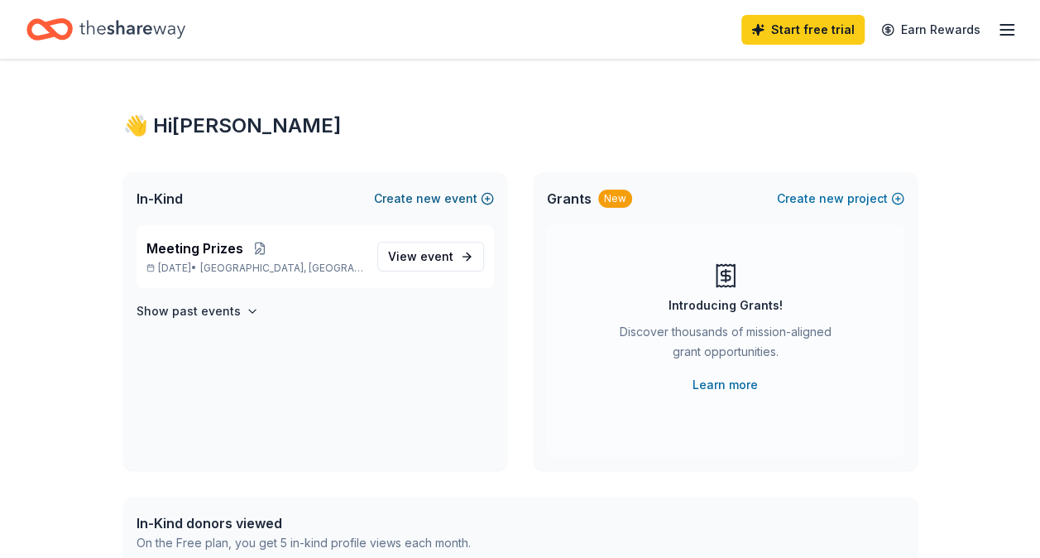
click at [418, 195] on button "Create new event" at bounding box center [434, 199] width 120 height 20
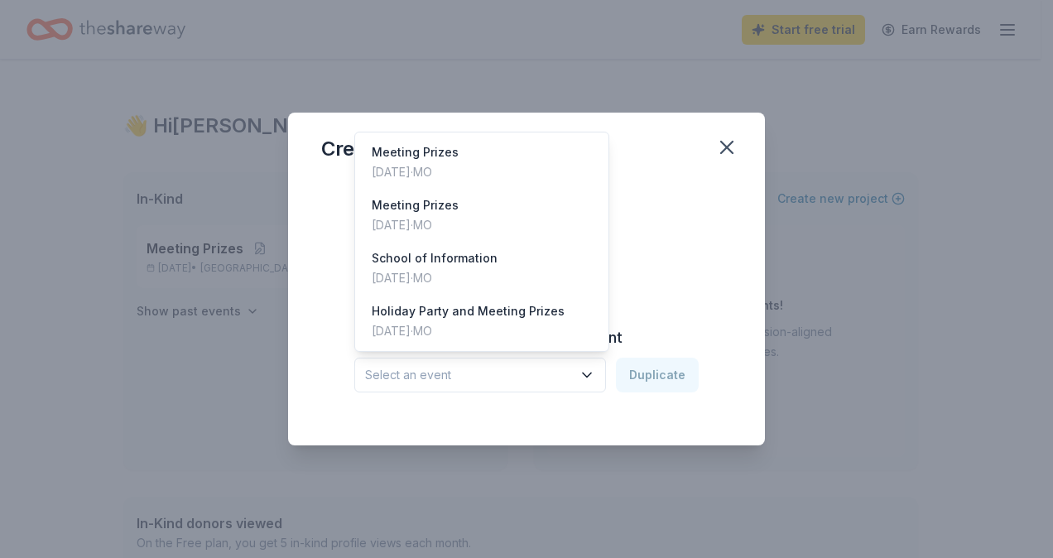
click at [565, 377] on span "Select an event" at bounding box center [468, 375] width 207 height 20
click at [530, 331] on div "[DATE] · [GEOGRAPHIC_DATA]" at bounding box center [468, 331] width 193 height 20
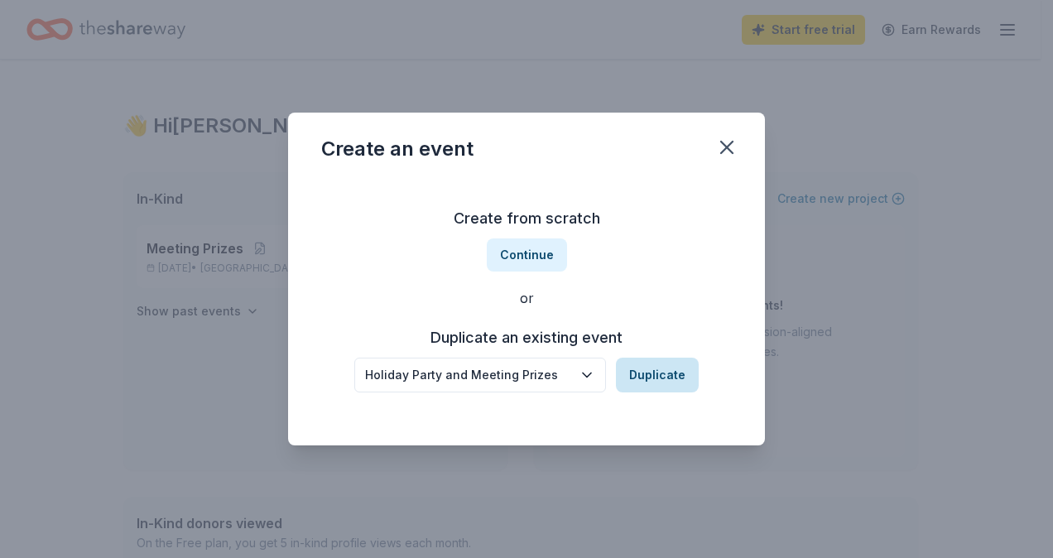
click at [639, 369] on button "Duplicate" at bounding box center [657, 375] width 83 height 35
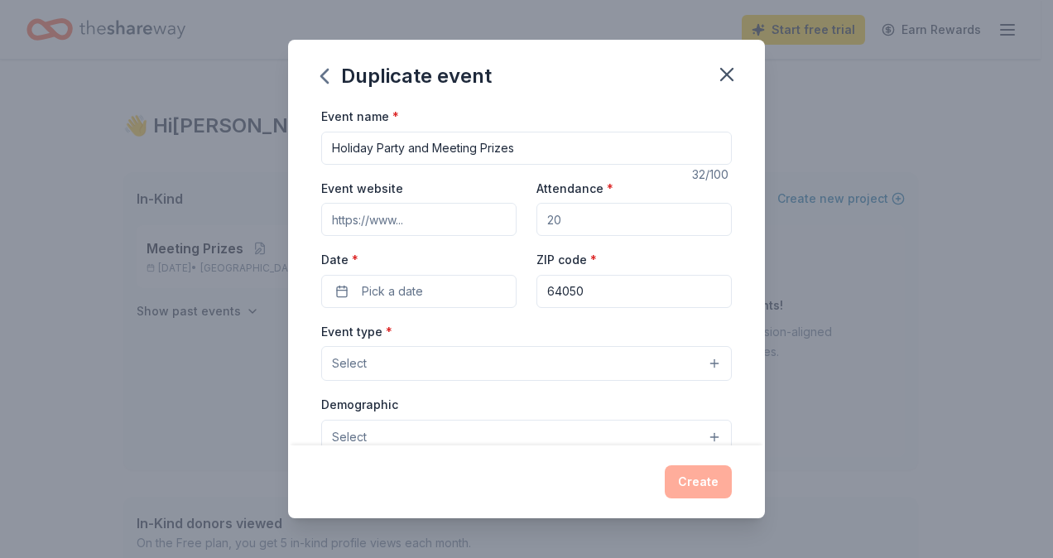
scroll to position [27, 0]
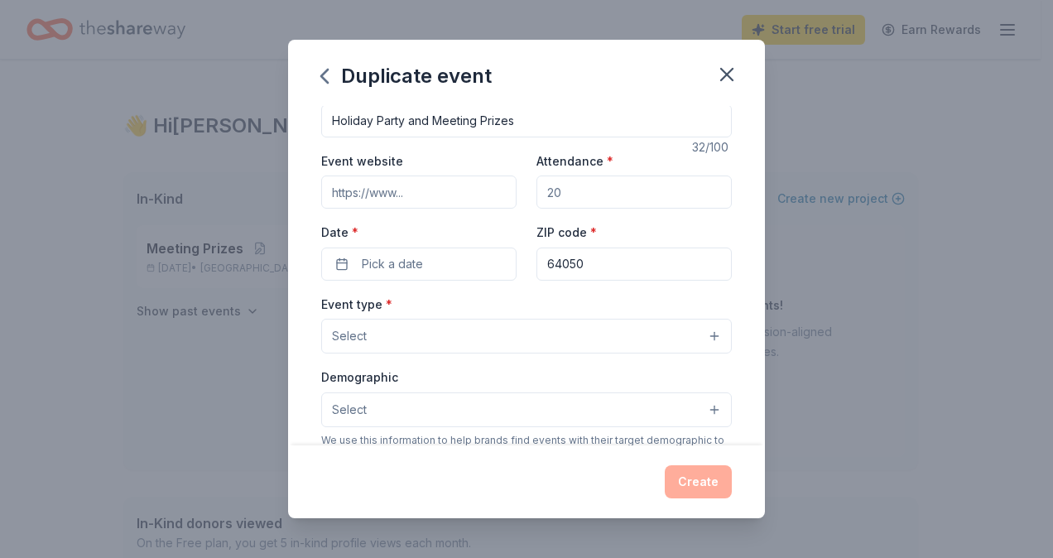
click at [434, 245] on div "Date * Pick a date" at bounding box center [418, 251] width 195 height 59
click at [434, 257] on button "Pick a date" at bounding box center [418, 263] width 195 height 33
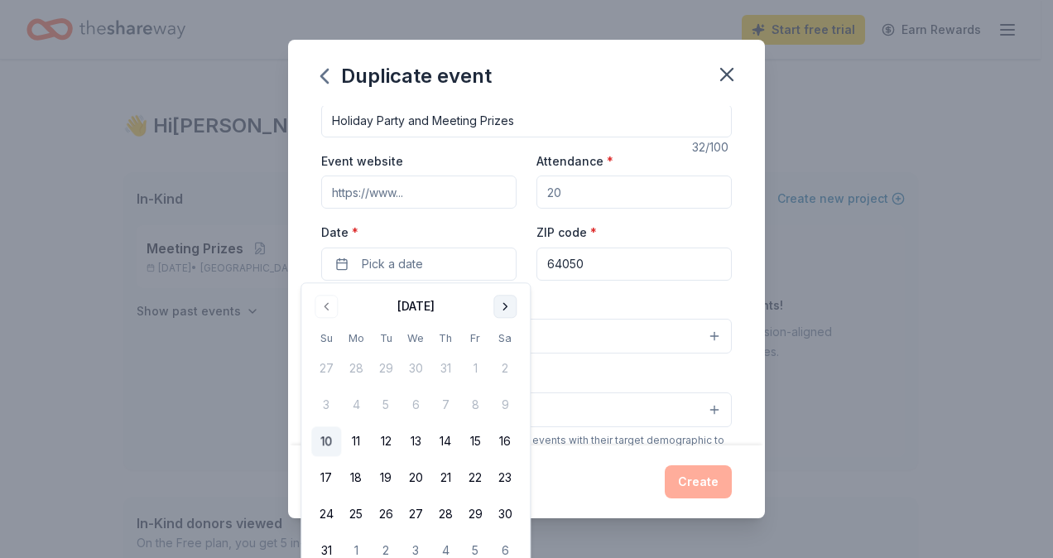
click at [505, 311] on button "Go to next month" at bounding box center [504, 306] width 23 height 23
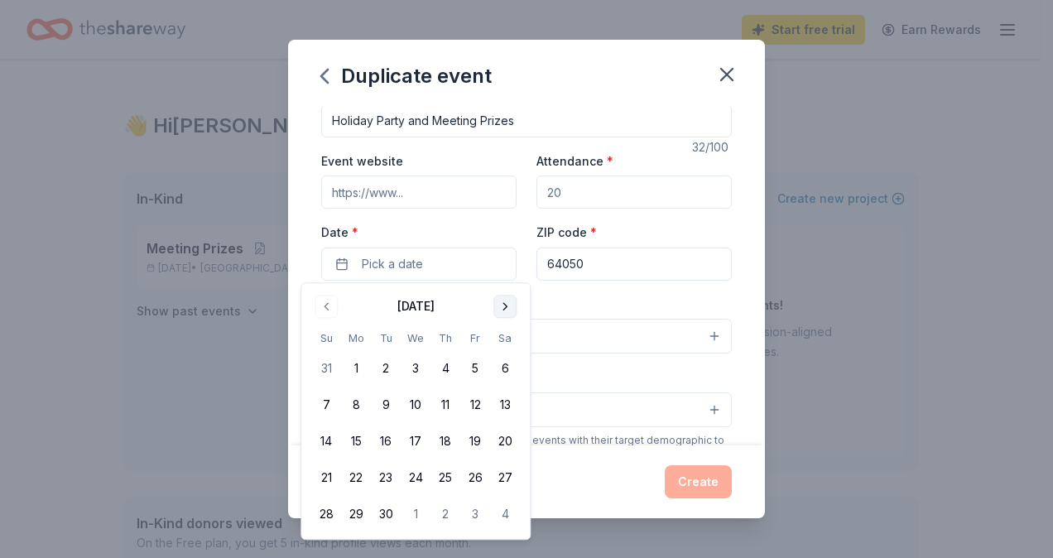
click at [505, 311] on button "Go to next month" at bounding box center [504, 306] width 23 height 23
click at [411, 365] on button "3" at bounding box center [416, 369] width 30 height 30
click at [733, 396] on div "Event name * Holiday Party and Meeting Prizes 32 /100 Event website Attendance …" at bounding box center [526, 275] width 477 height 339
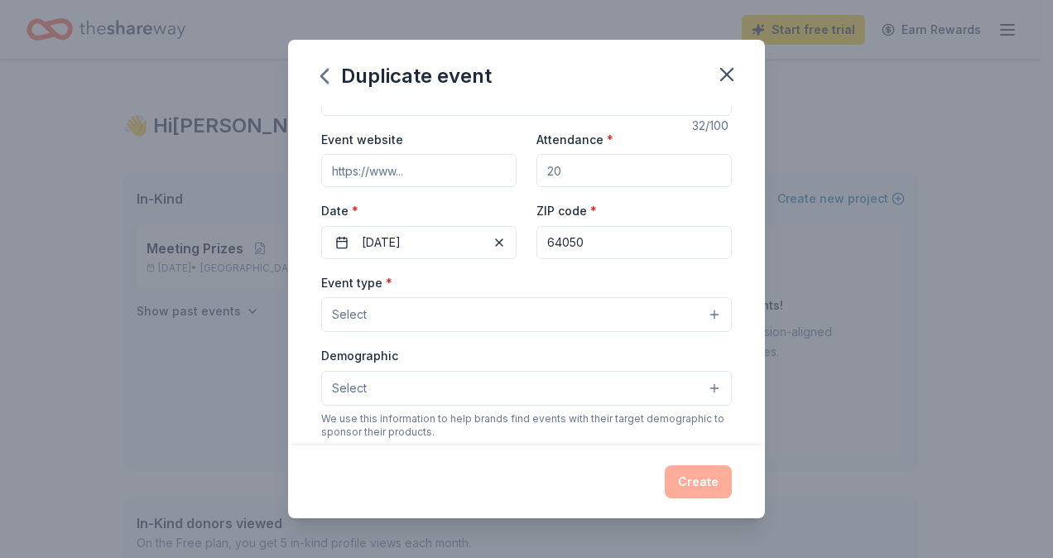
scroll to position [49, 0]
click at [637, 321] on button "Select" at bounding box center [526, 314] width 411 height 35
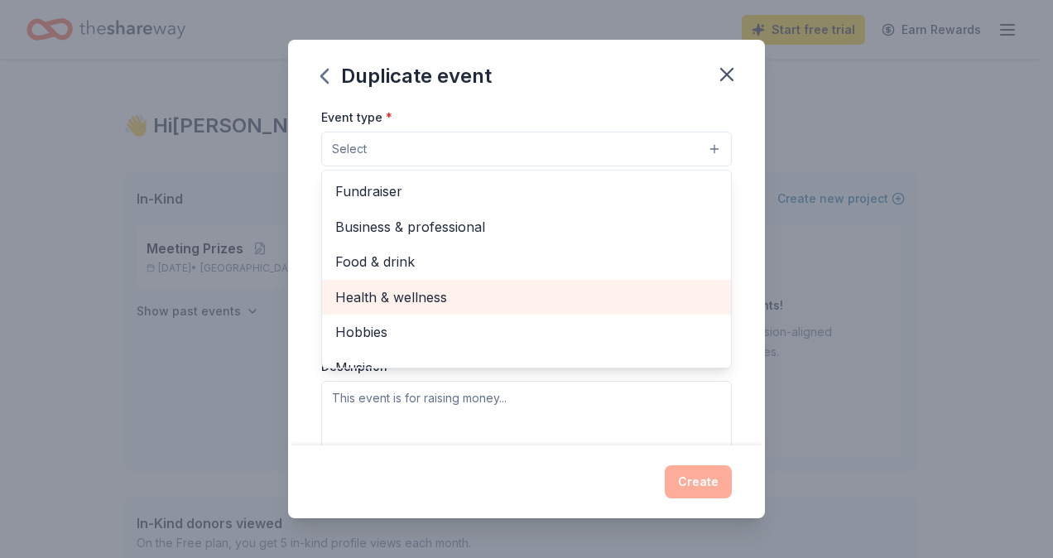
scroll to position [214, 0]
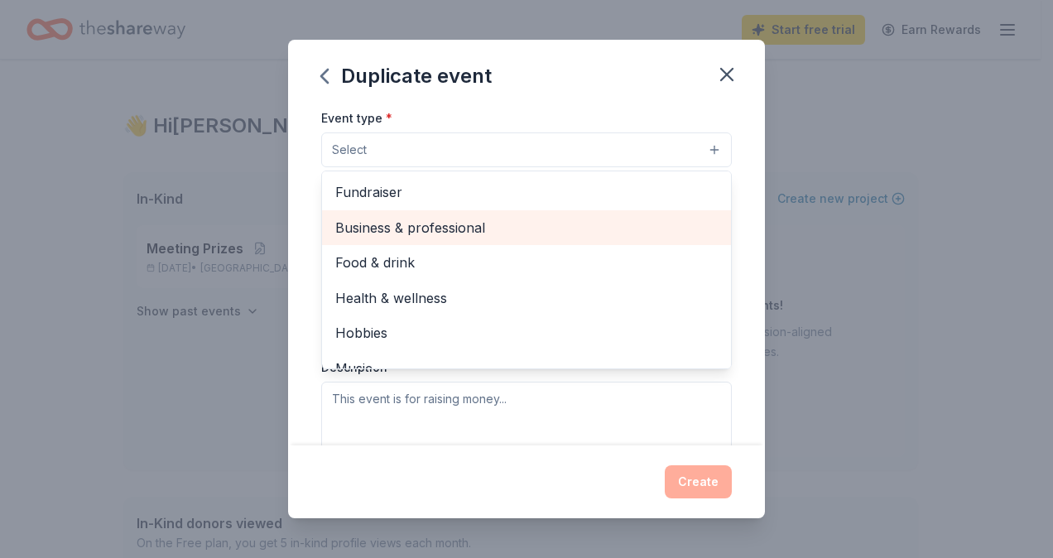
click at [584, 231] on span "Business & professional" at bounding box center [526, 228] width 382 height 22
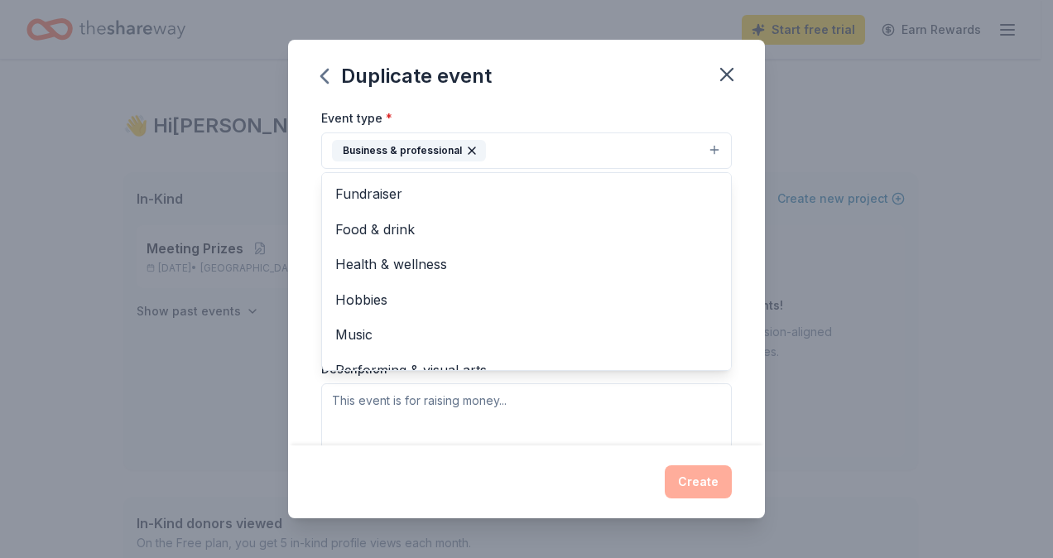
click at [741, 304] on div "Event name * Holiday Party and Meeting Prizes 32 /100 Event website Attendance …" at bounding box center [526, 275] width 477 height 339
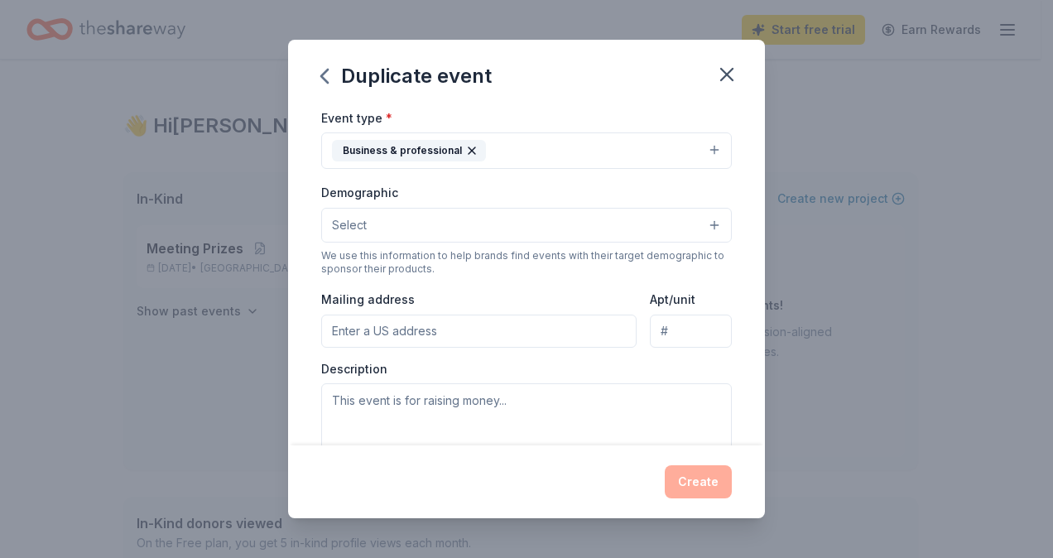
click at [569, 212] on button "Select" at bounding box center [526, 225] width 411 height 35
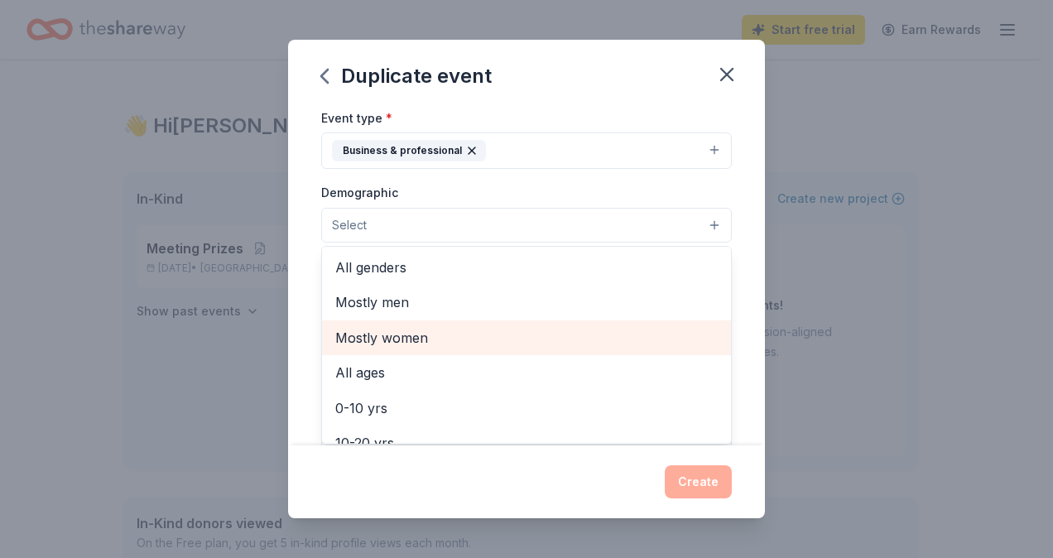
click at [552, 332] on span "Mostly women" at bounding box center [526, 338] width 382 height 22
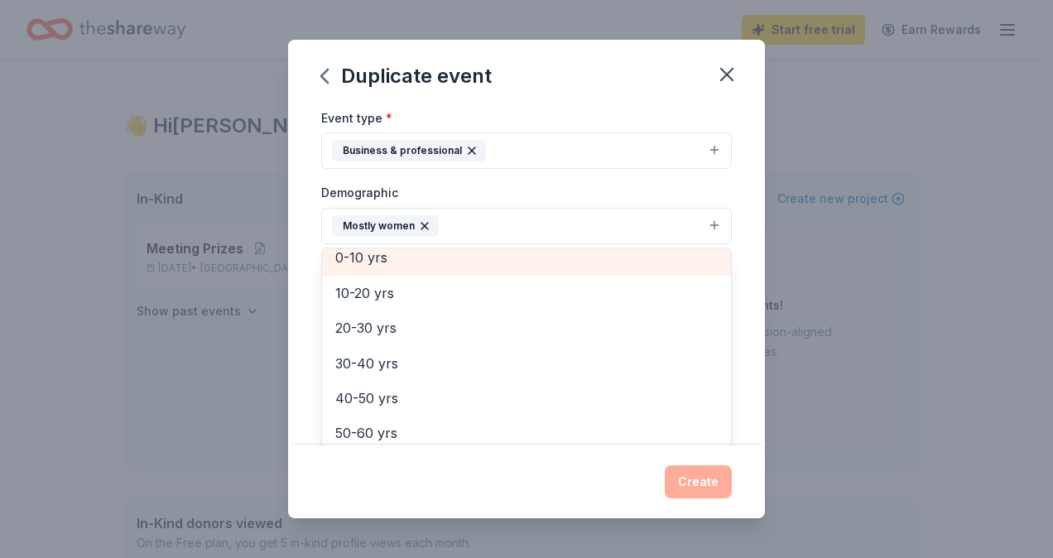
scroll to position [126, 0]
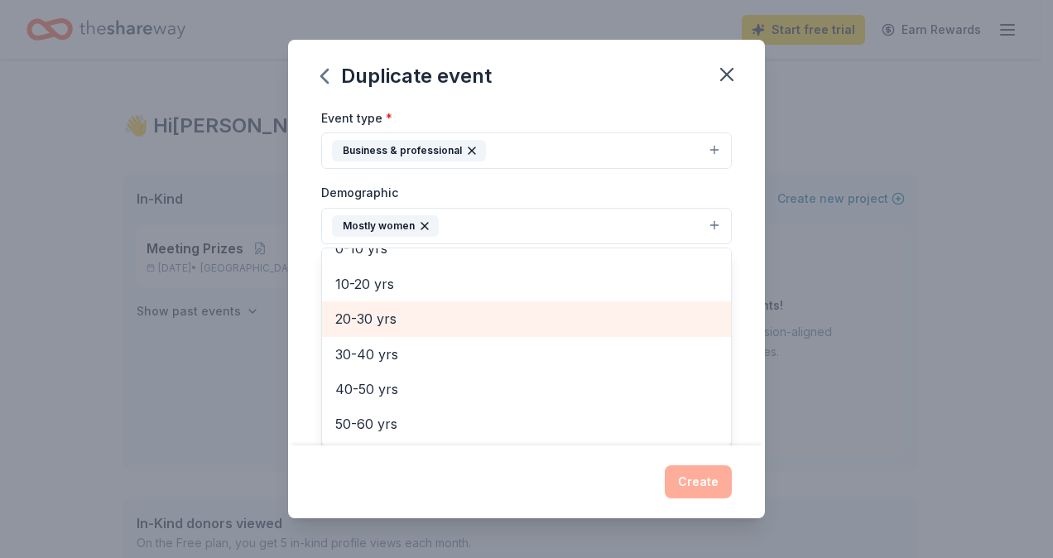
click at [569, 319] on span "20-30 yrs" at bounding box center [526, 319] width 382 height 22
click at [563, 324] on span "30-40 yrs" at bounding box center [526, 319] width 382 height 22
click at [563, 324] on span "40-50 yrs" at bounding box center [526, 319] width 382 height 22
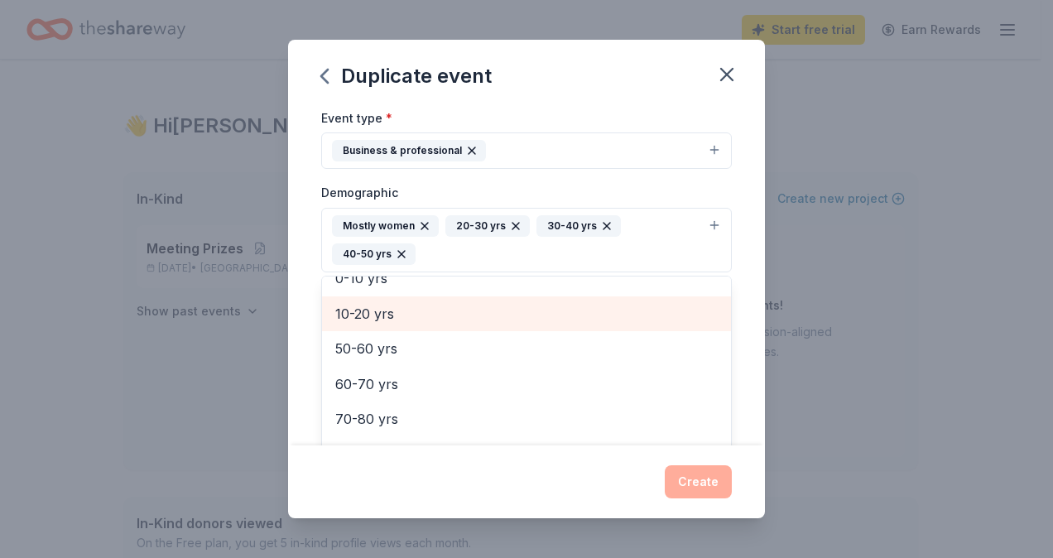
click at [563, 324] on div "10-20 yrs" at bounding box center [526, 313] width 409 height 35
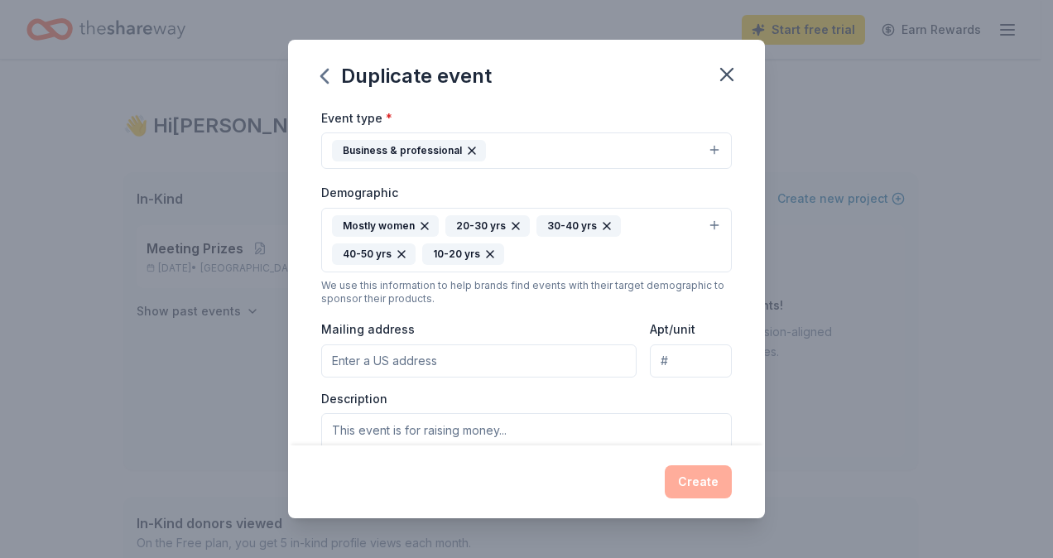
click at [490, 252] on icon "button" at bounding box center [489, 253] width 13 height 13
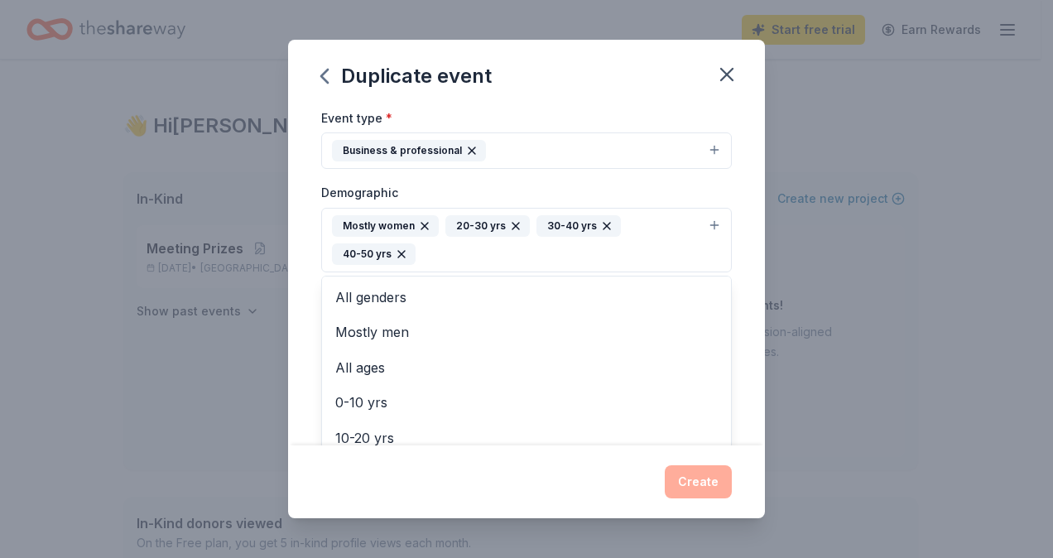
click at [475, 257] on div "Mostly women 20-30 yrs 30-40 yrs 40-50 yrs" at bounding box center [516, 240] width 369 height 50
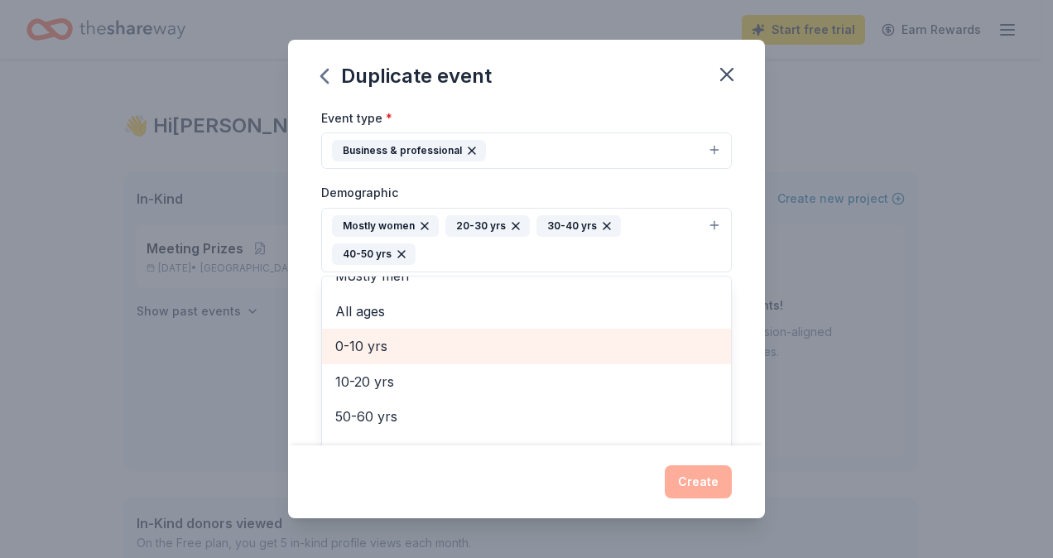
scroll to position [0, 0]
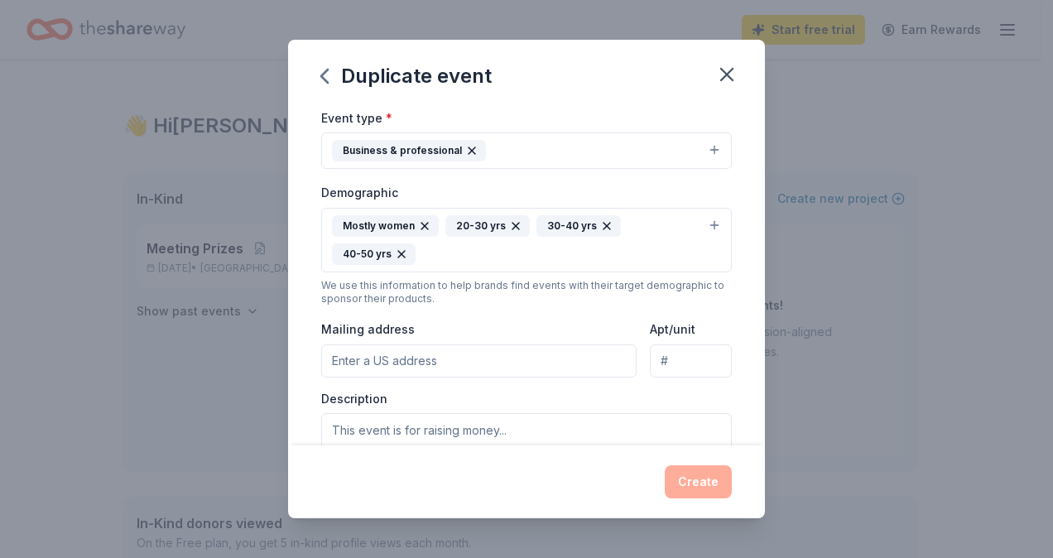
click at [400, 251] on icon "button" at bounding box center [401, 254] width 7 height 7
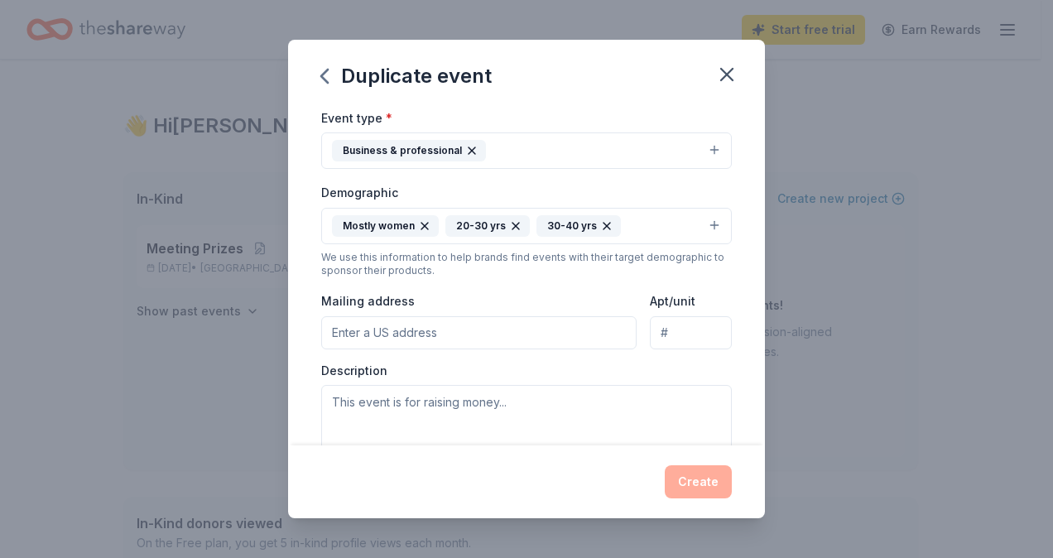
click at [512, 219] on icon "button" at bounding box center [515, 225] width 13 height 13
click at [502, 217] on button "Mostly women" at bounding box center [526, 226] width 411 height 36
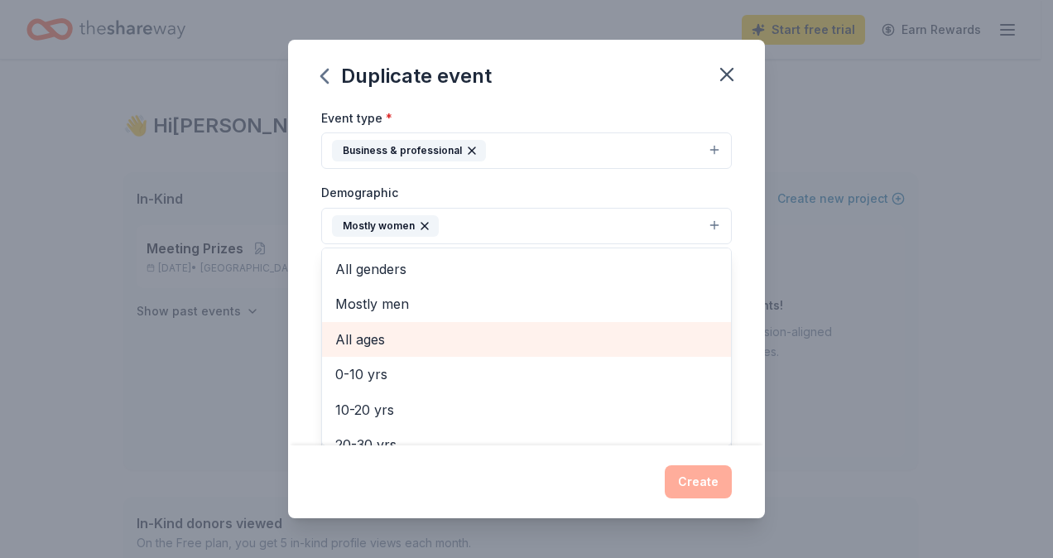
click at [472, 337] on span "All ages" at bounding box center [526, 340] width 382 height 22
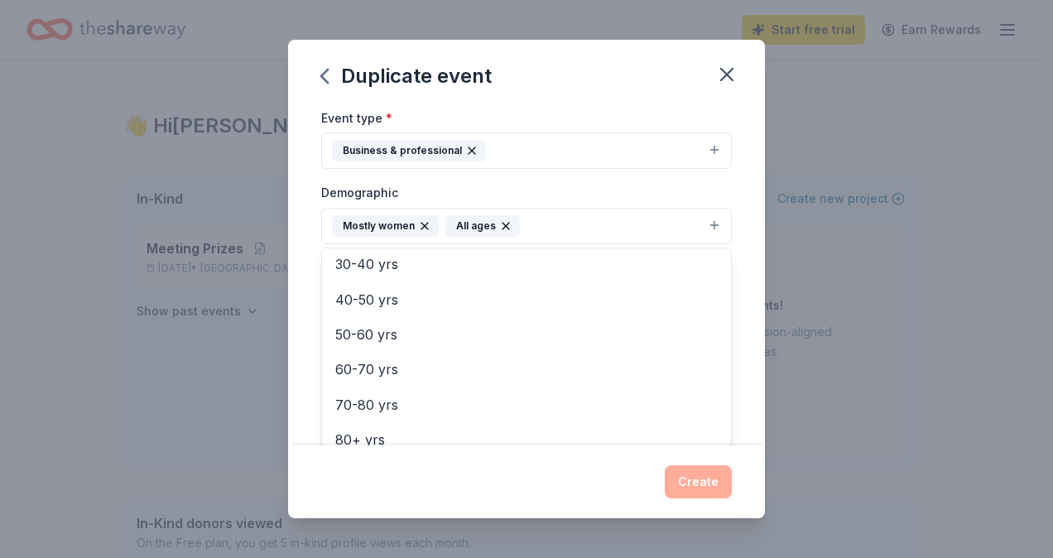
scroll to position [195, 0]
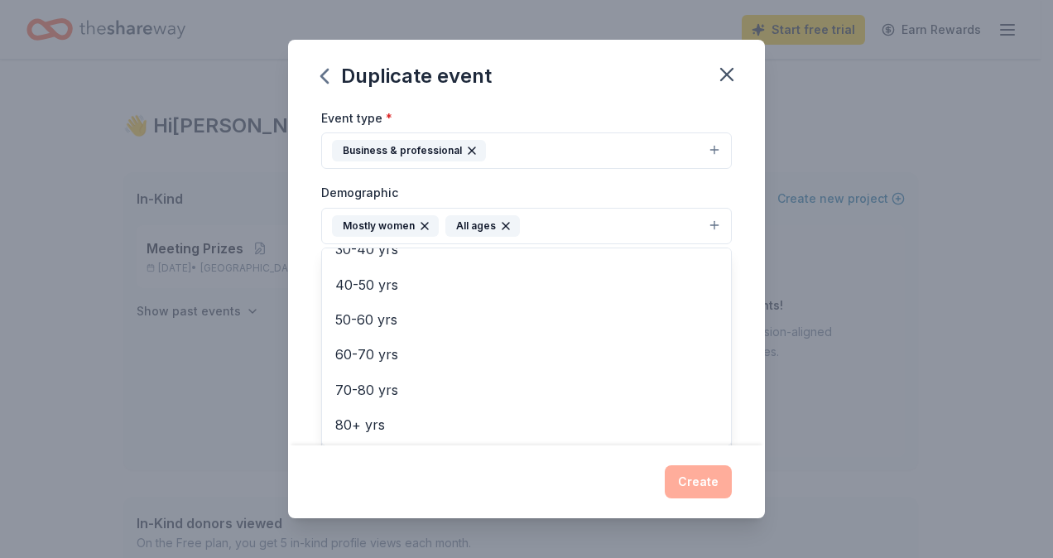
click at [750, 313] on div "Event name * Holiday Party and Meeting Prizes 32 /100 Event website Attendance …" at bounding box center [526, 275] width 477 height 339
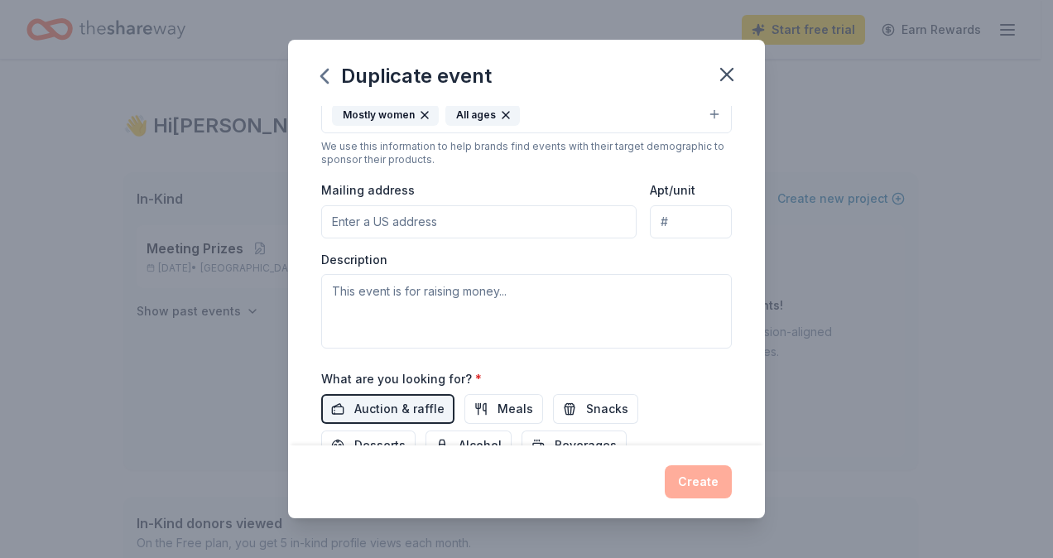
scroll to position [336, 0]
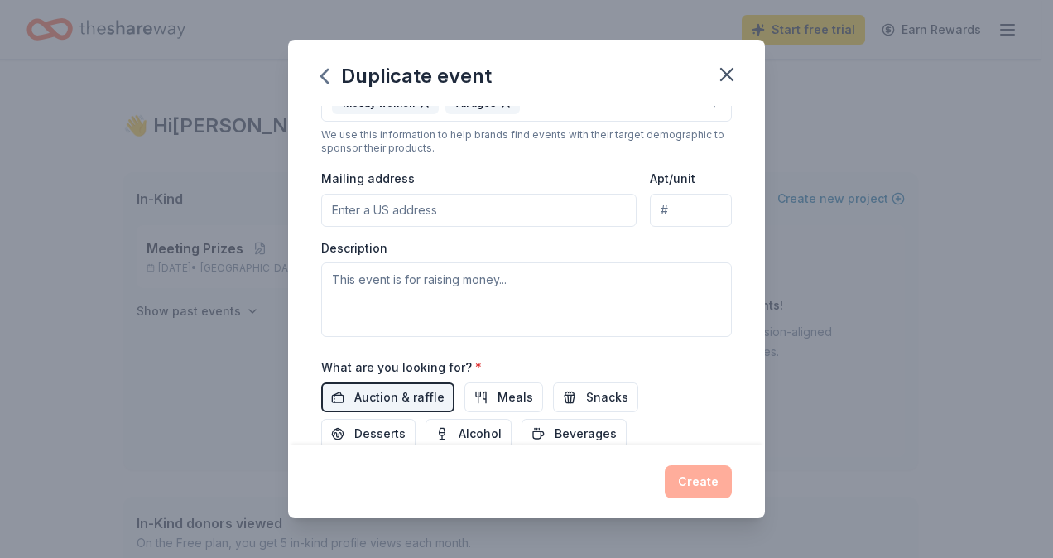
click at [509, 207] on input "Mailing address" at bounding box center [478, 210] width 315 height 33
type input "[STREET_ADDRESS]"
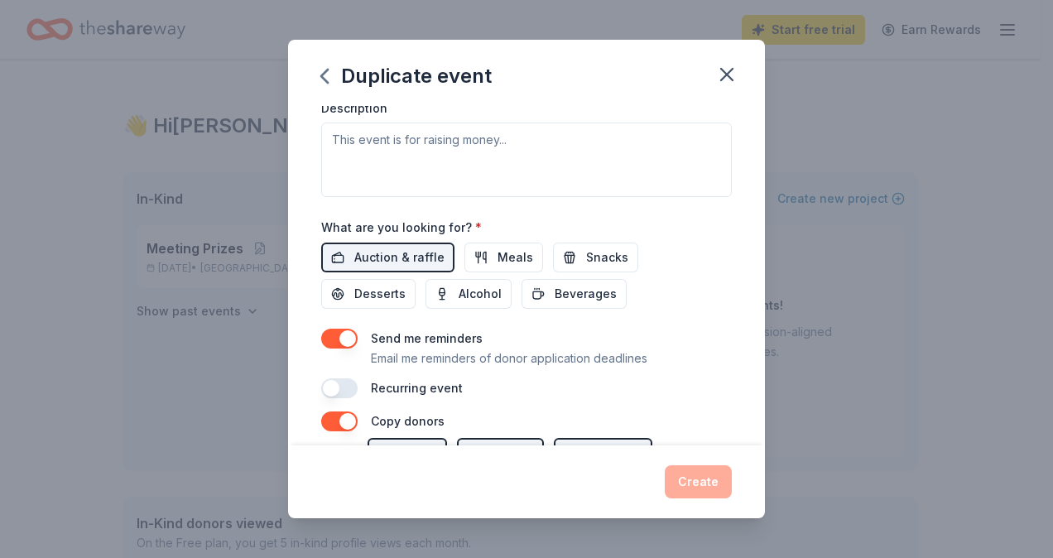
scroll to position [477, 0]
click at [497, 250] on span "Meals" at bounding box center [515, 257] width 36 height 20
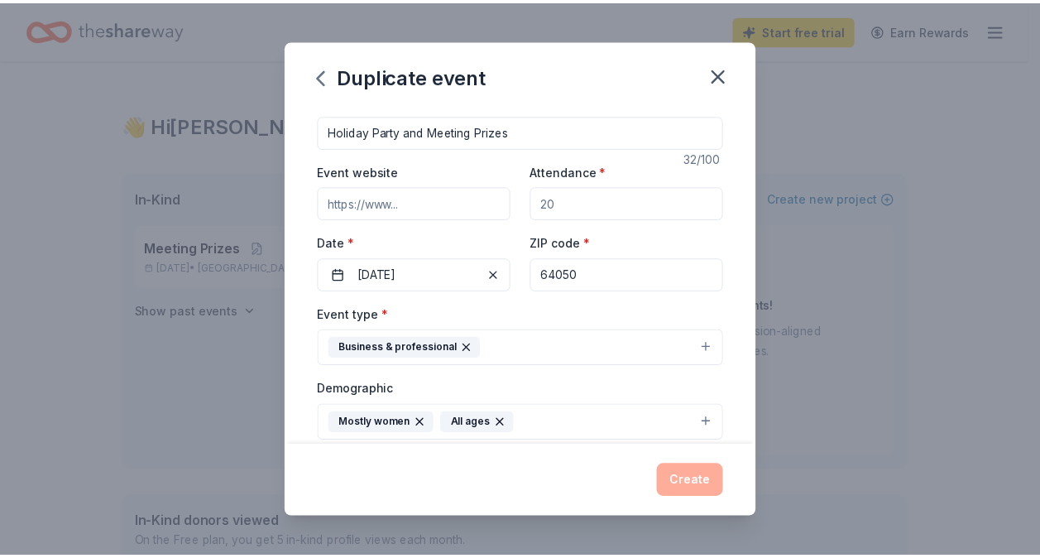
scroll to position [0, 0]
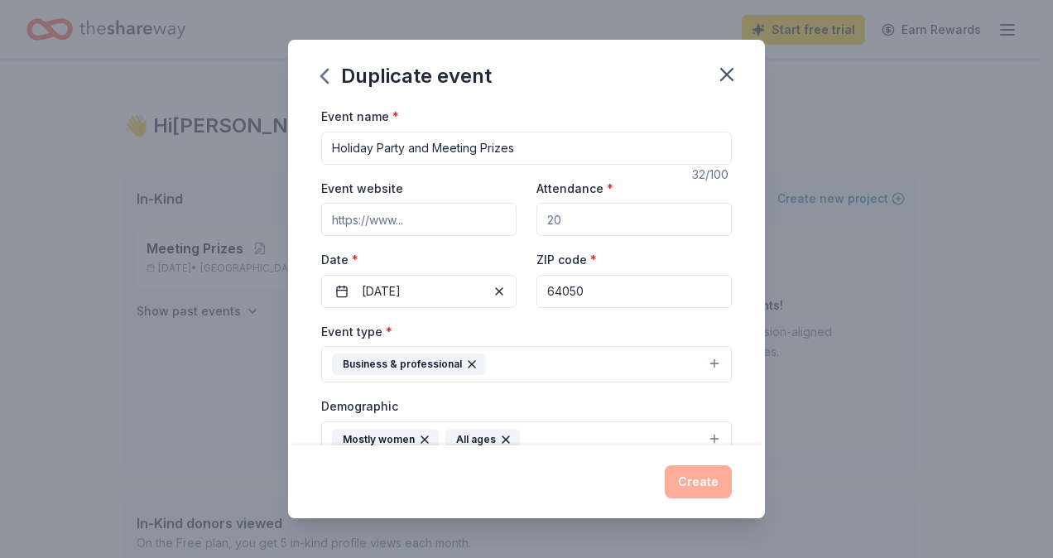
click at [569, 218] on input "Attendance *" at bounding box center [633, 219] width 195 height 33
type input "50"
drag, startPoint x: 730, startPoint y: 296, endPoint x: 560, endPoint y: 147, distance: 226.4
click at [560, 147] on input "Holiday Party and Meeting Prizes" at bounding box center [526, 148] width 411 height 33
drag, startPoint x: 560, startPoint y: 147, endPoint x: 411, endPoint y: 154, distance: 149.1
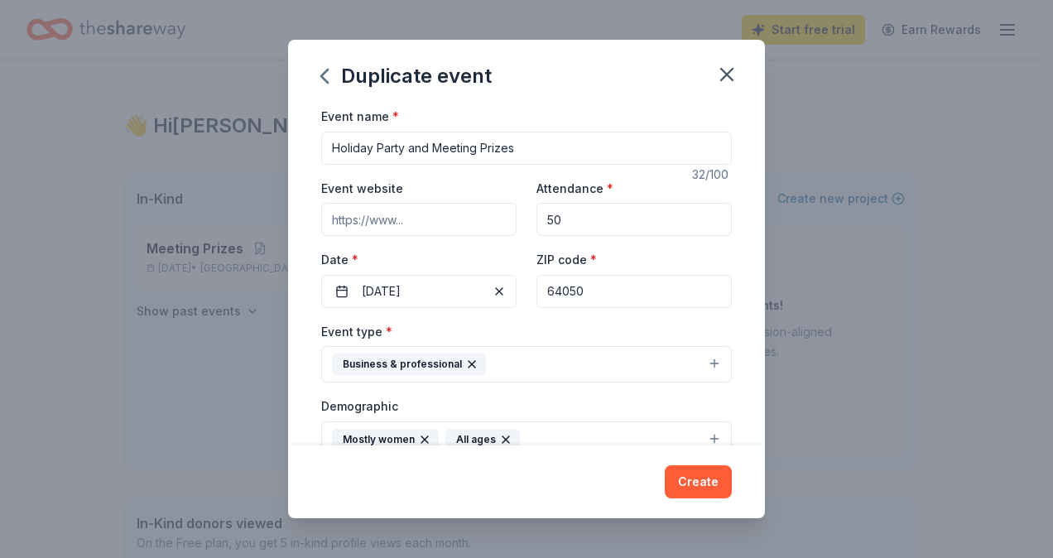
click at [411, 154] on input "Holiday Party and Meeting Prizes" at bounding box center [526, 148] width 411 height 33
type input "Holiday Party"
click at [725, 348] on div "Event name * Holiday Party 13 /100 Event website Attendance * 50 Date * [DATE] …" at bounding box center [526, 275] width 477 height 339
click at [709, 473] on button "Create" at bounding box center [698, 481] width 67 height 33
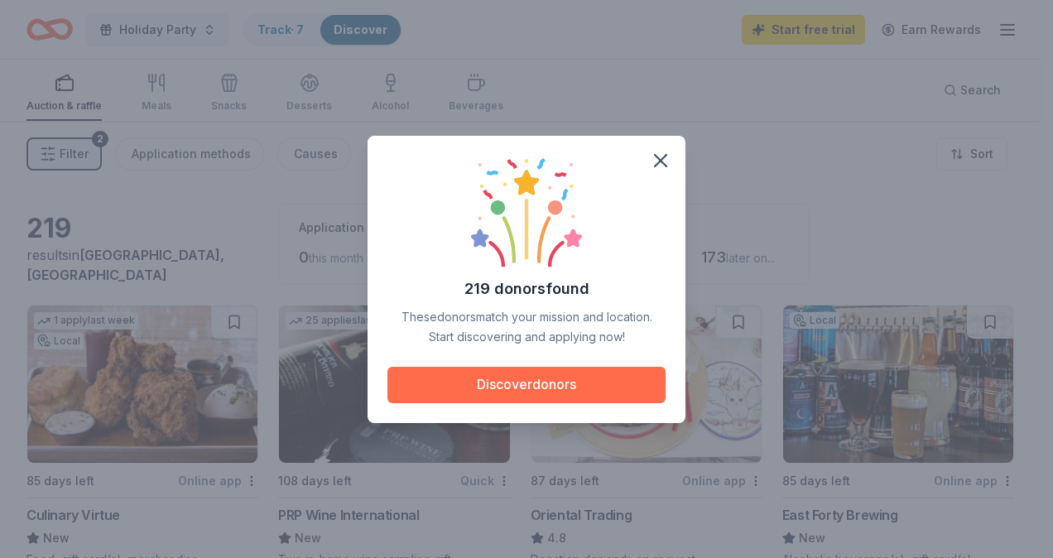
click at [572, 383] on button "Discover donors" at bounding box center [526, 385] width 278 height 36
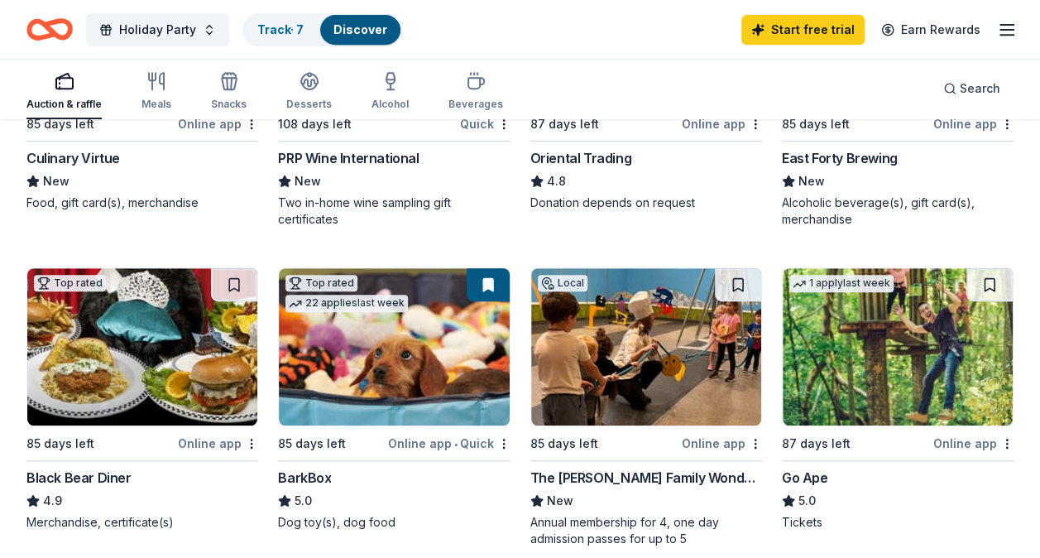
scroll to position [129, 0]
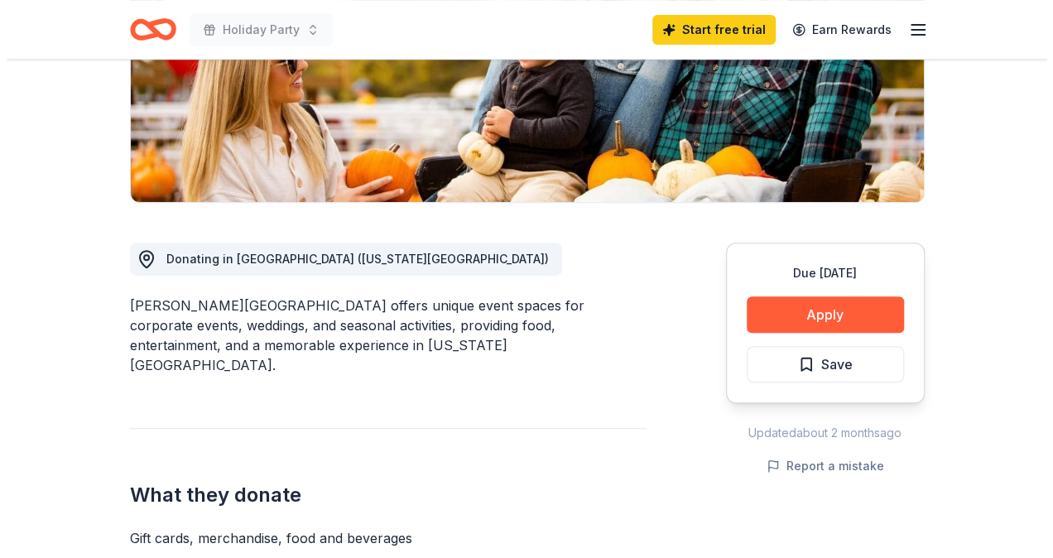
scroll to position [301, 0]
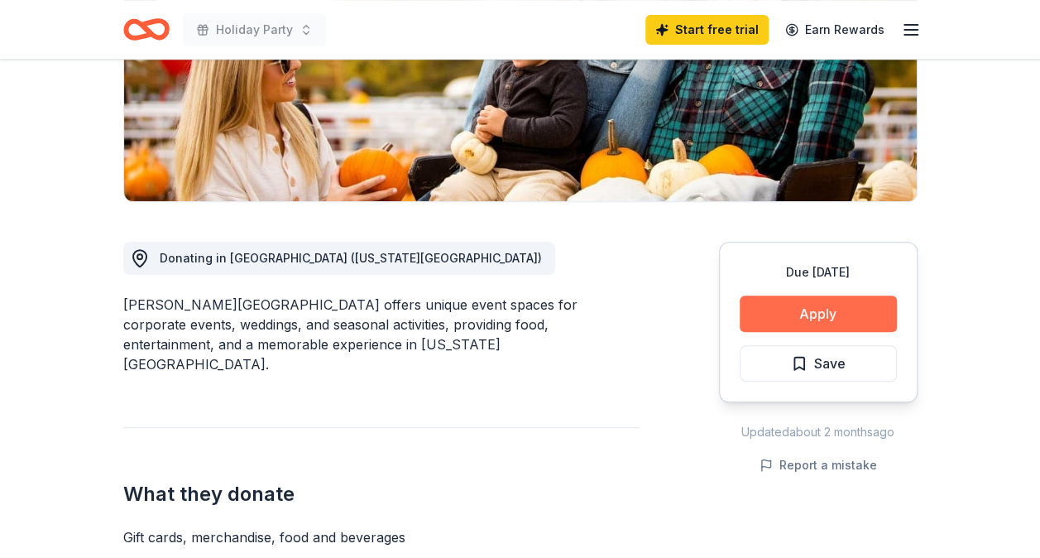
click at [752, 305] on button "Apply" at bounding box center [818, 314] width 157 height 36
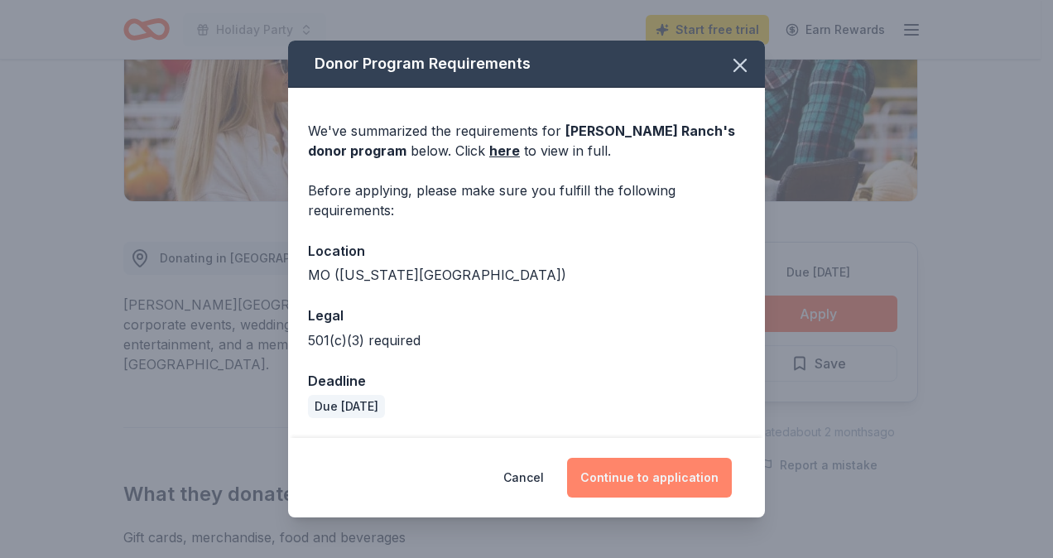
click at [618, 492] on button "Continue to application" at bounding box center [649, 478] width 165 height 40
